Goal: Task Accomplishment & Management: Use online tool/utility

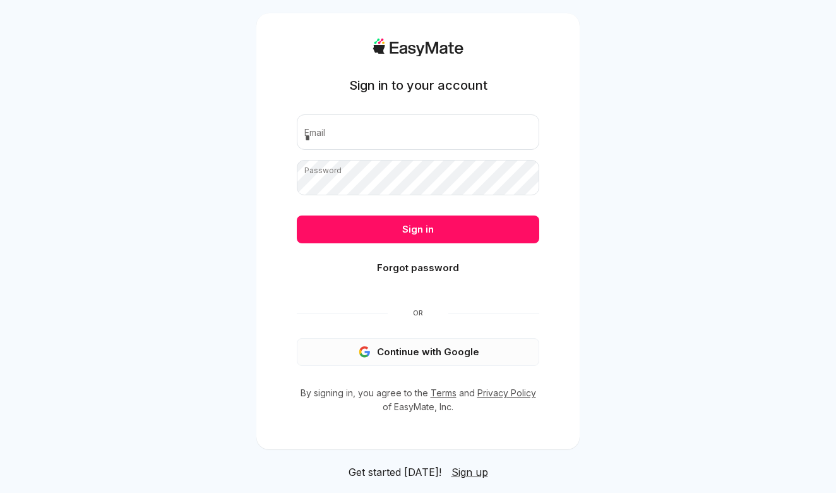
click at [410, 351] on button "Continue with Google" at bounding box center [418, 352] width 243 height 28
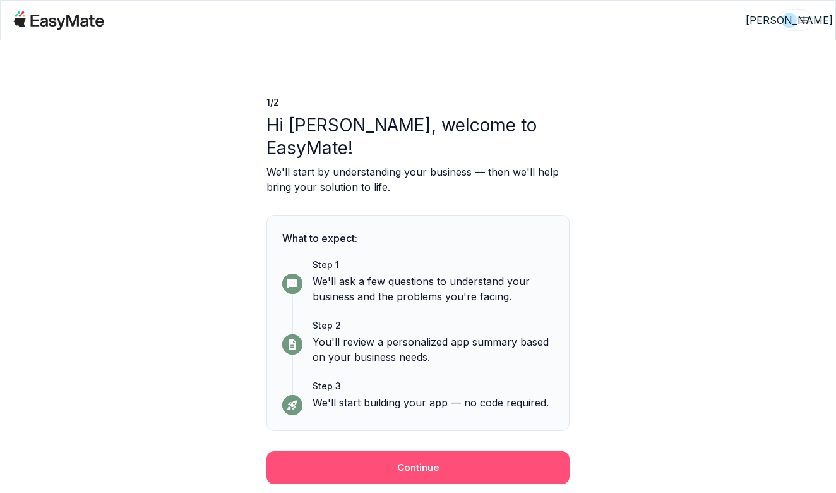
click at [427, 451] on button "Continue" at bounding box center [418, 467] width 303 height 33
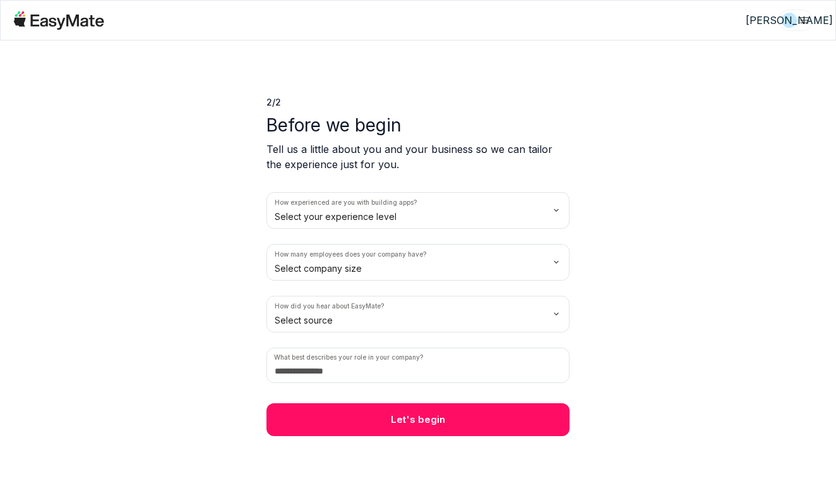
click at [554, 213] on html "А 2 / 2 Before we begin Tell us a little about you and your business so we can …" at bounding box center [418, 246] width 836 height 493
click at [553, 261] on html "А 2 / 2 Before we begin Tell us a little about you and your business so we can …" at bounding box center [418, 246] width 836 height 493
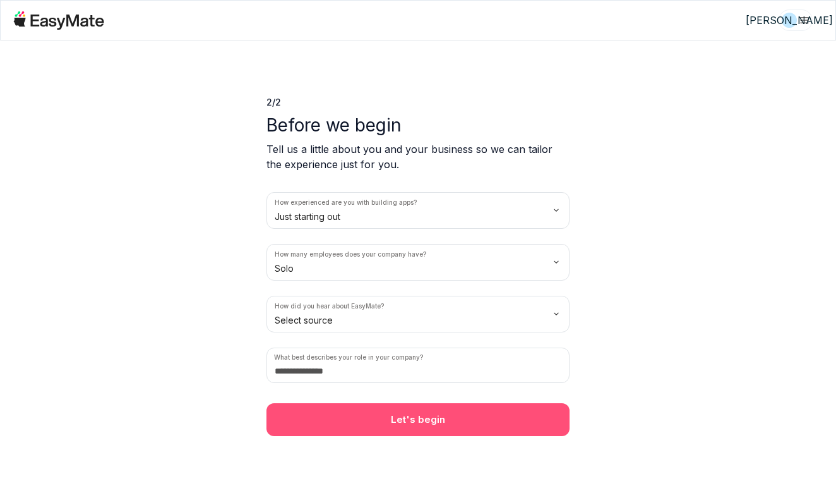
click at [439, 415] on button "Let's begin" at bounding box center [418, 419] width 303 height 33
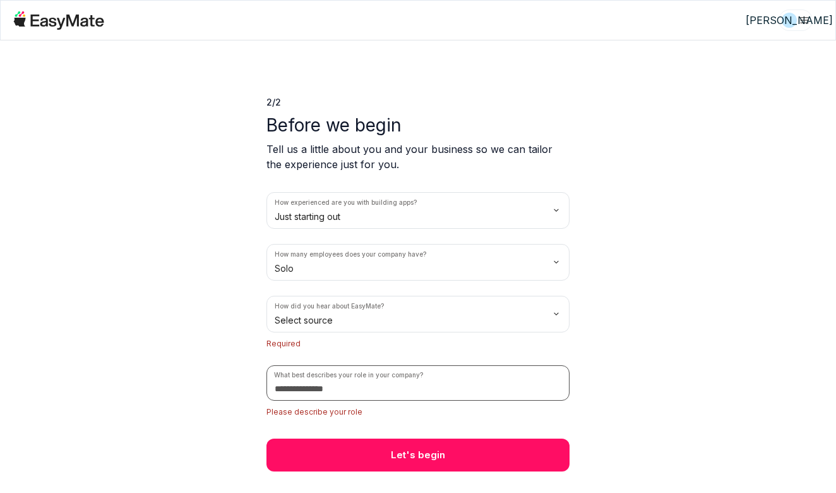
click at [412, 391] on input at bounding box center [418, 382] width 303 height 35
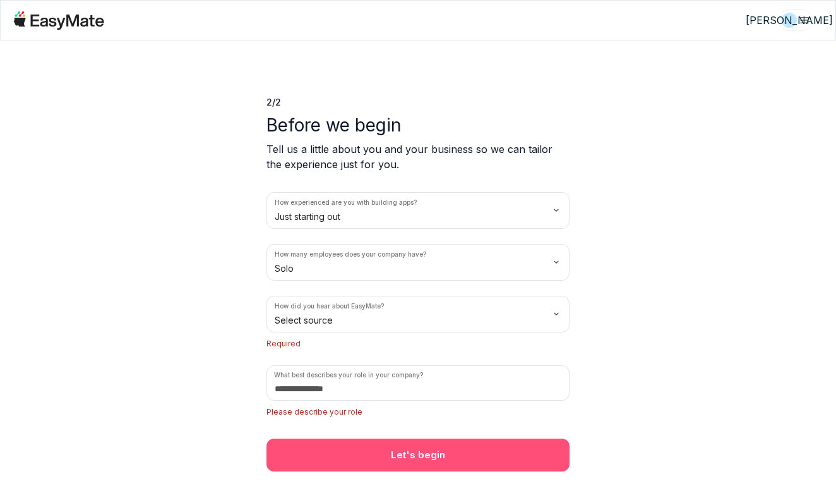
click at [404, 448] on button "Let's begin" at bounding box center [418, 454] width 303 height 33
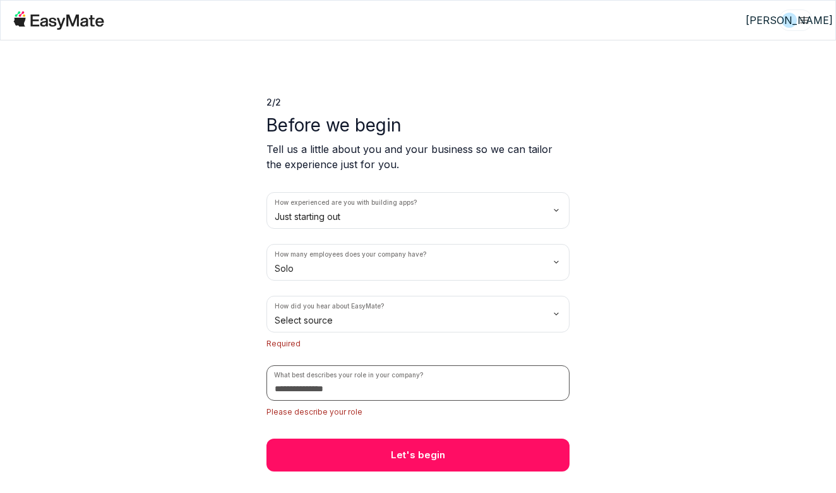
click at [371, 384] on input at bounding box center [418, 382] width 303 height 35
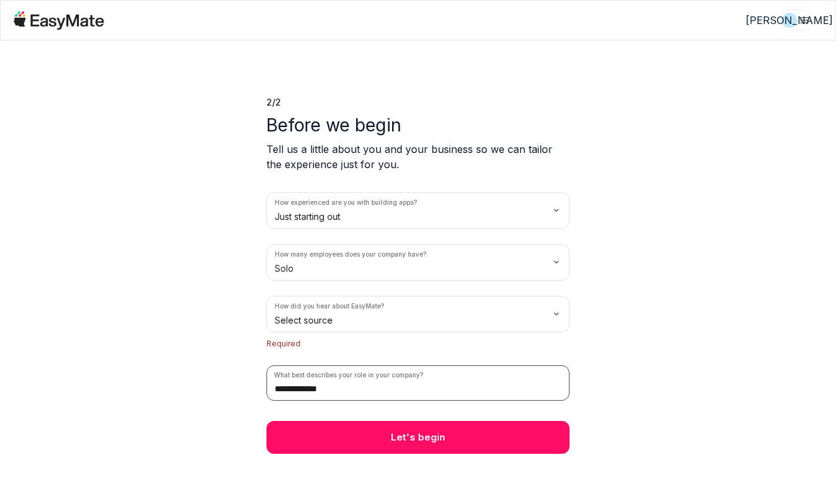
click at [300, 388] on input "**********" at bounding box center [418, 382] width 303 height 35
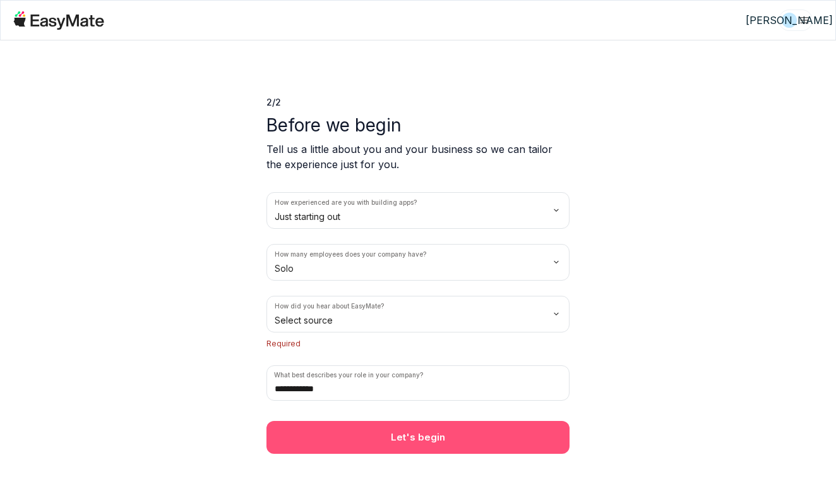
click at [385, 429] on button "Let's begin" at bounding box center [418, 437] width 303 height 33
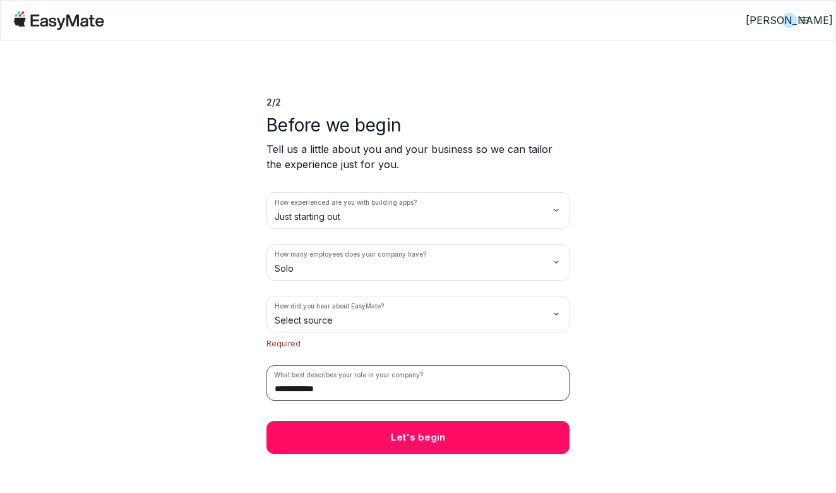
click at [300, 389] on input "**********" at bounding box center [418, 382] width 303 height 35
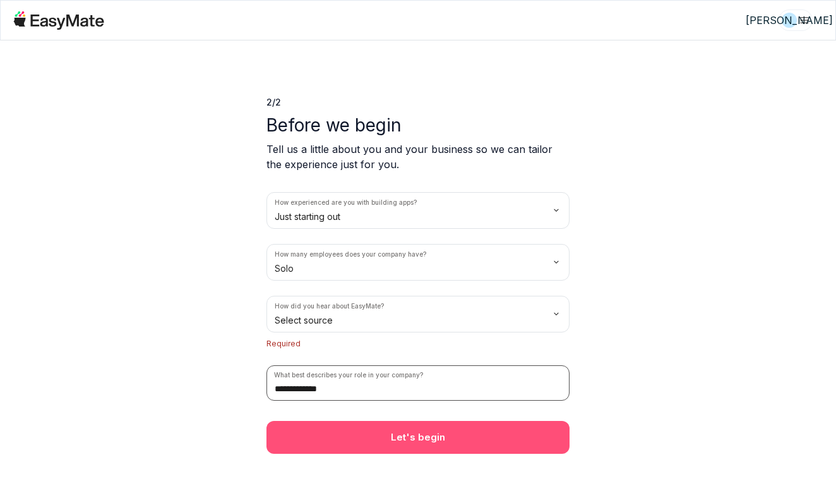
type input "**********"
click at [394, 442] on button "Let's begin" at bounding box center [418, 437] width 303 height 33
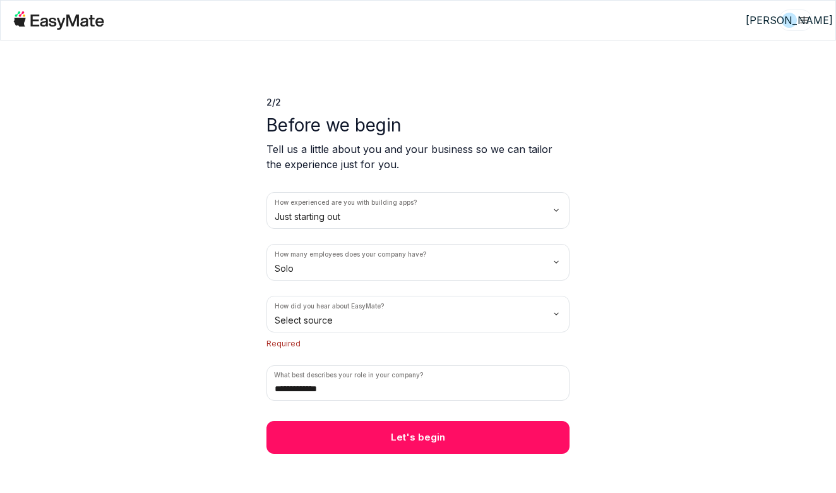
click at [397, 321] on html "**********" at bounding box center [418, 246] width 836 height 493
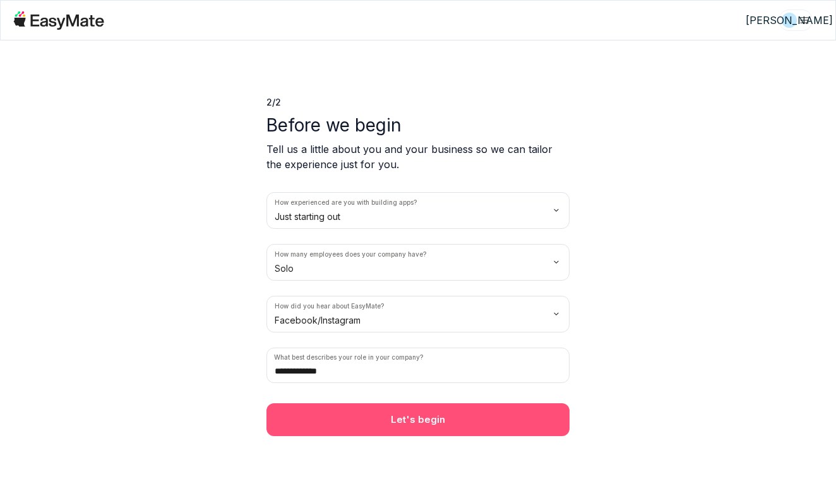
click at [426, 419] on button "Let's begin" at bounding box center [418, 419] width 303 height 33
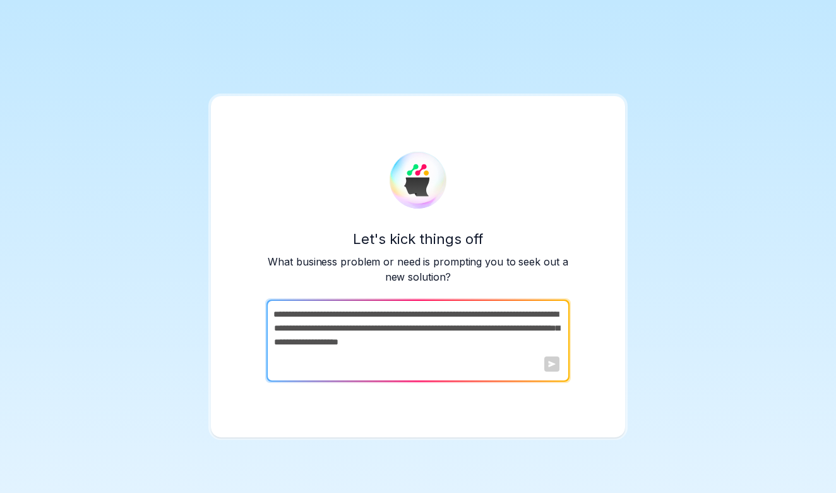
click at [553, 365] on div at bounding box center [551, 363] width 15 height 15
click at [441, 333] on textarea at bounding box center [417, 340] width 301 height 82
click at [417, 61] on div "Let's kick things off What business problem or need is prompting you to seek ou…" at bounding box center [418, 246] width 836 height 493
click at [392, 322] on textarea at bounding box center [417, 340] width 301 height 82
click at [315, 312] on textarea at bounding box center [417, 340] width 301 height 82
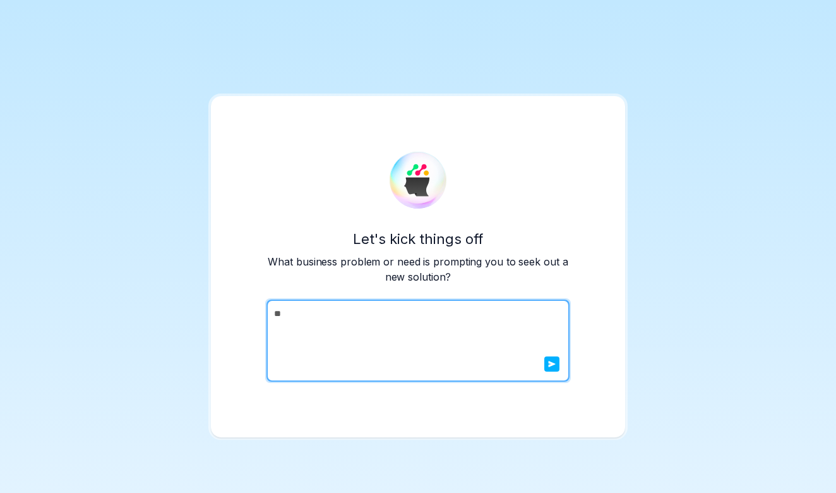
type textarea "*"
click at [547, 361] on button "submit" at bounding box center [551, 363] width 15 height 15
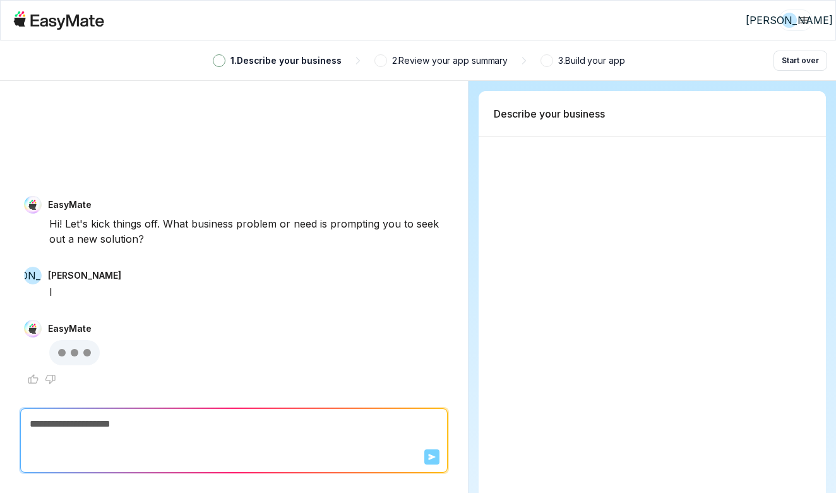
click at [806, 23] on html "А 1 . Describe your business 2 . Review your app summary 3 . Build your app Sta…" at bounding box center [418, 246] width 836 height 493
click at [319, 267] on html "А 1 . Describe your business 2 . Review your app summary 3 . Build your app Sta…" at bounding box center [418, 246] width 836 height 493
click at [803, 18] on html "А 1 . Describe your business 2 . Review your app summary 3 . Build your app Sta…" at bounding box center [418, 246] width 836 height 493
click at [349, 129] on html "А 1 . Describe your business 2 . Review your app summary 3 . Build your app Sta…" at bounding box center [418, 246] width 836 height 493
click at [785, 19] on html "А 1 . Describe your business 2 . Review your app summary 3 . Build your app Sta…" at bounding box center [418, 246] width 836 height 493
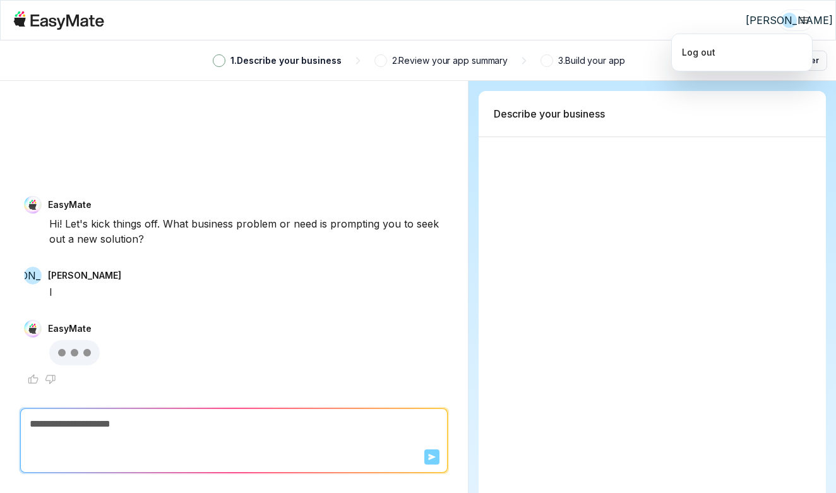
click at [785, 19] on html "А 1 . Describe your business 2 . Review your app summary 3 . Build your app Sta…" at bounding box center [418, 246] width 836 height 493
click at [799, 20] on html "А 1 . Describe your business 2 . Review your app summary 3 . Build your app Sta…" at bounding box center [418, 246] width 836 height 493
click at [611, 38] on html "А 1 . Describe your business 2 . Review your app summary 3 . Build your app Sta…" at bounding box center [418, 246] width 836 height 493
click at [219, 61] on span at bounding box center [219, 61] width 8 height 8
click at [378, 60] on span at bounding box center [381, 61] width 8 height 8
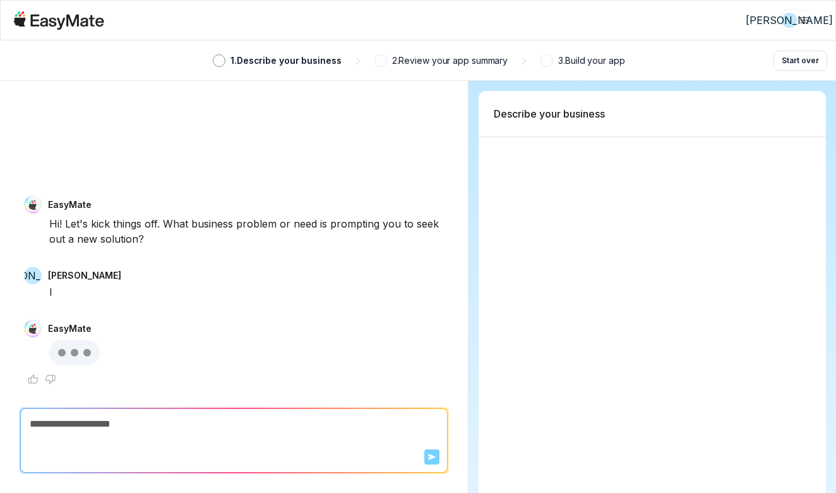
click at [547, 59] on span at bounding box center [547, 61] width 8 height 8
click at [56, 65] on div "1 . Describe your business 2 . Review your app summary 3 . Build your app Start…" at bounding box center [418, 60] width 836 height 40
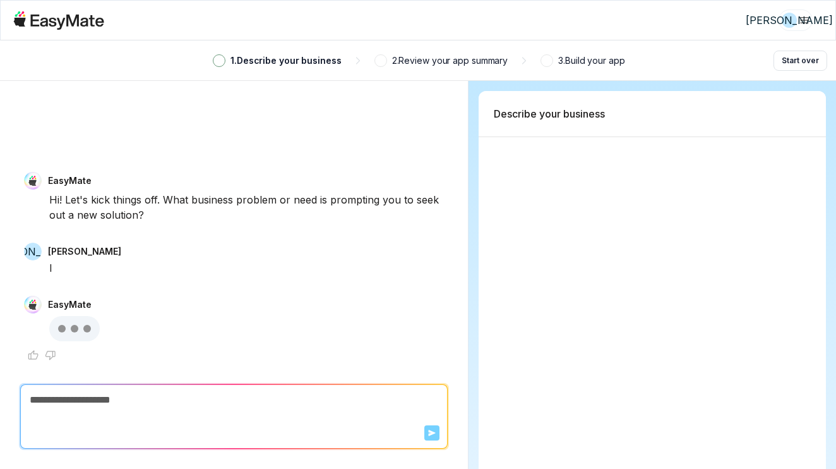
type textarea "*"
click at [805, 19] on html "А 1 . Describe your business 2 . Review your app summary 3 . Build your app Sta…" at bounding box center [418, 234] width 836 height 469
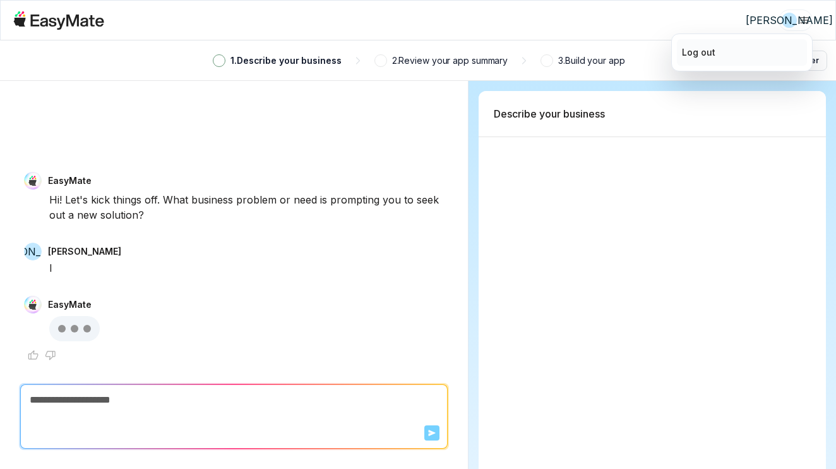
click at [701, 53] on div "Log out" at bounding box center [698, 52] width 33 height 14
